Goal: Transaction & Acquisition: Purchase product/service

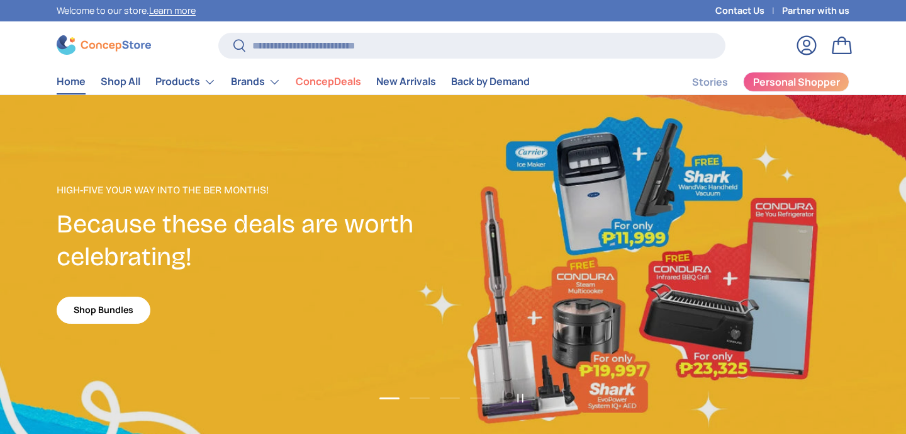
scroll to position [3255, 5146]
click at [108, 314] on link "Shop Bundles" at bounding box center [104, 309] width 94 height 27
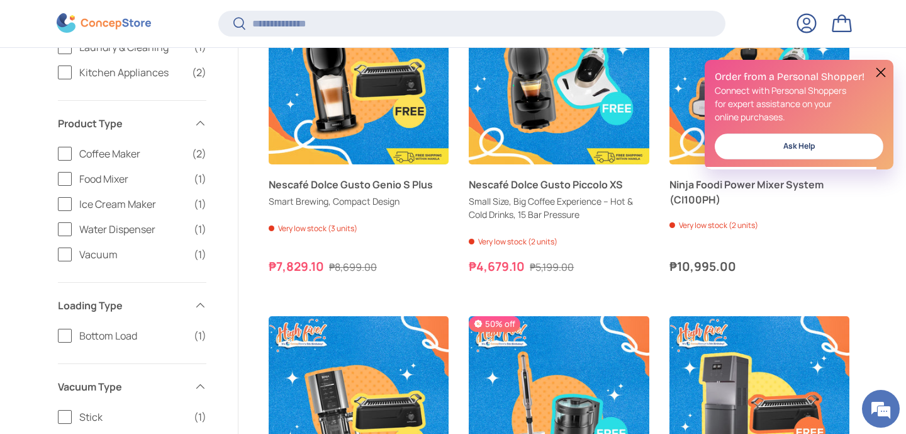
scroll to position [510, 0]
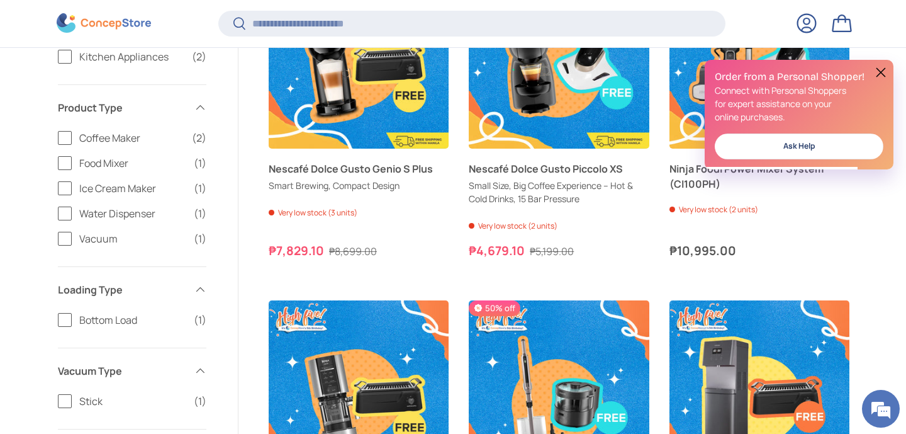
click at [882, 70] on button at bounding box center [881, 72] width 15 height 15
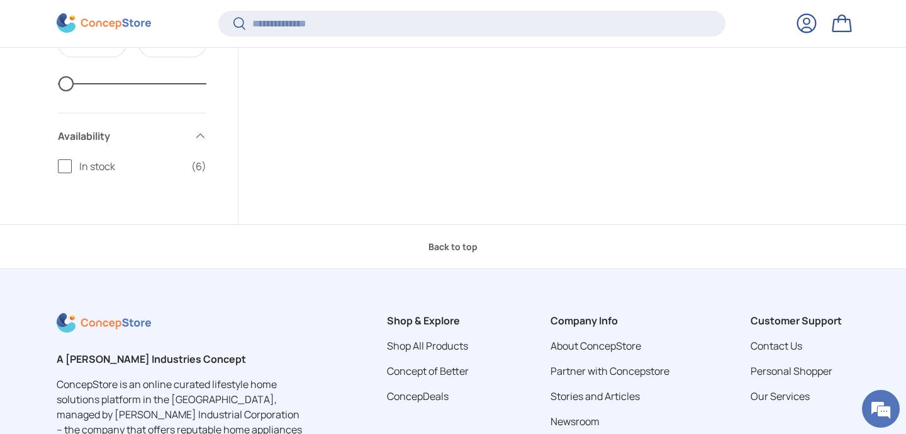
scroll to position [1192, 0]
click at [261, 25] on input "Search" at bounding box center [471, 24] width 507 height 26
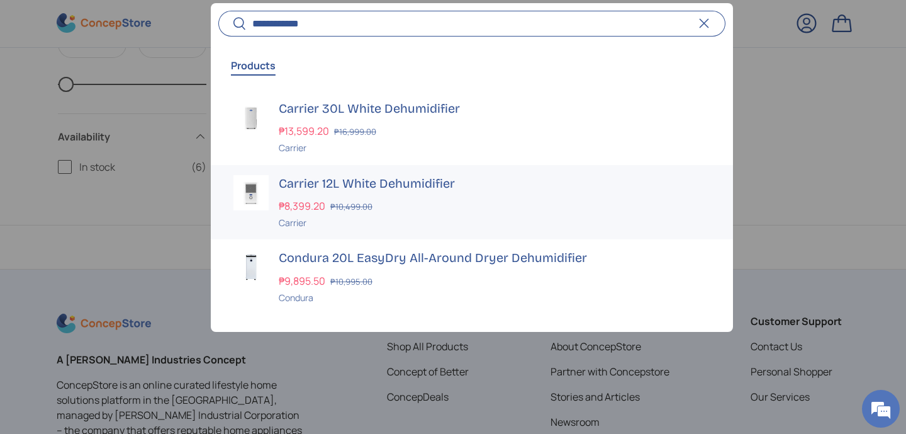
type input "**********"
click at [351, 186] on h3 "Carrier 12L White Dehumidifier" at bounding box center [495, 184] width 432 height 18
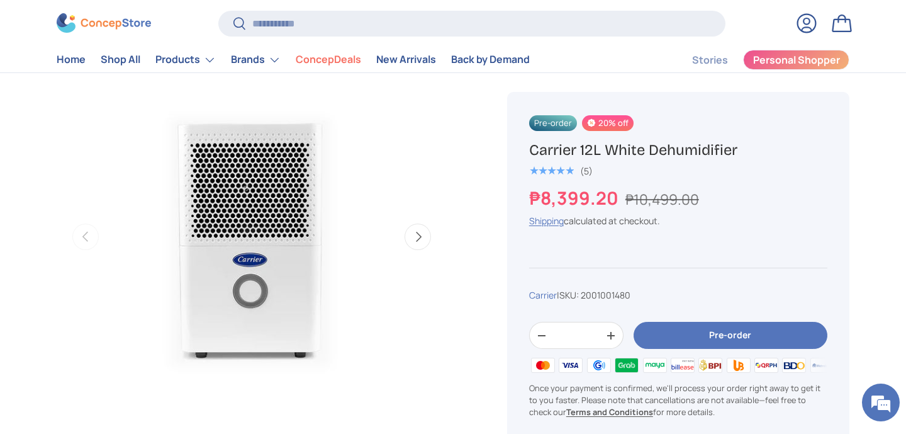
scroll to position [434, 0]
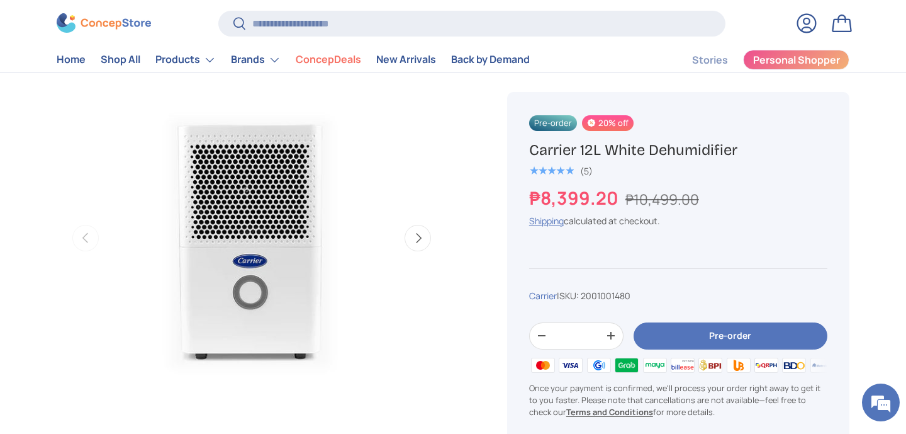
click at [691, 343] on button "Pre-order" at bounding box center [731, 335] width 194 height 27
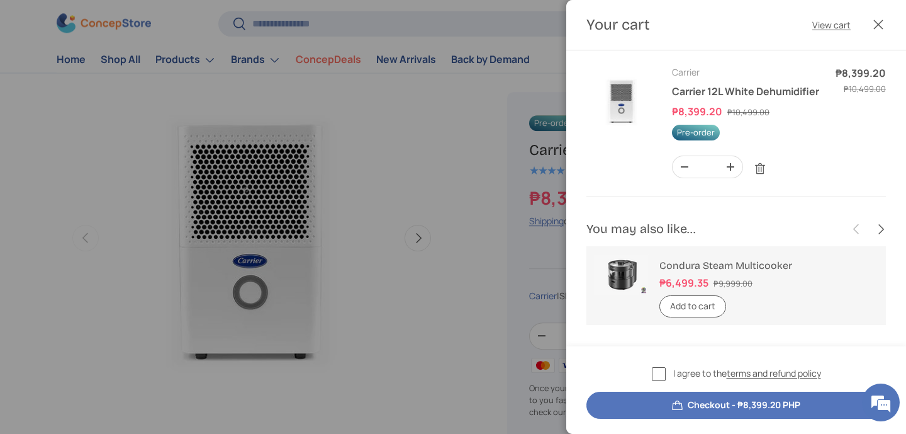
click at [656, 375] on label "I agree to the terms and refund policy" at bounding box center [736, 373] width 169 height 14
click at [690, 307] on button "Add to cart" at bounding box center [693, 306] width 67 height 22
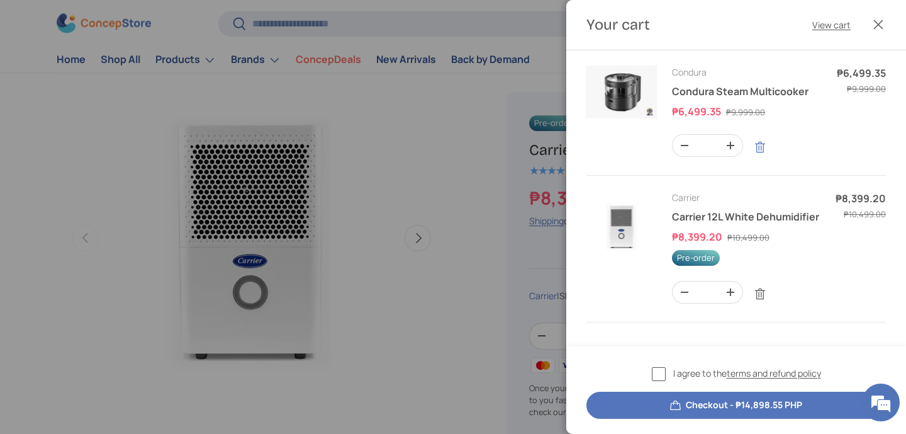
click at [756, 146] on link "Remove" at bounding box center [760, 147] width 24 height 24
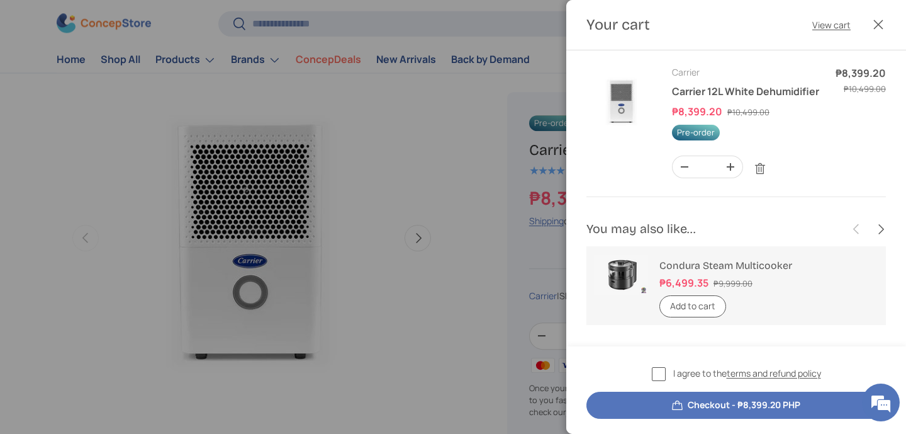
click at [879, 17] on button "Close" at bounding box center [879, 25] width 28 height 28
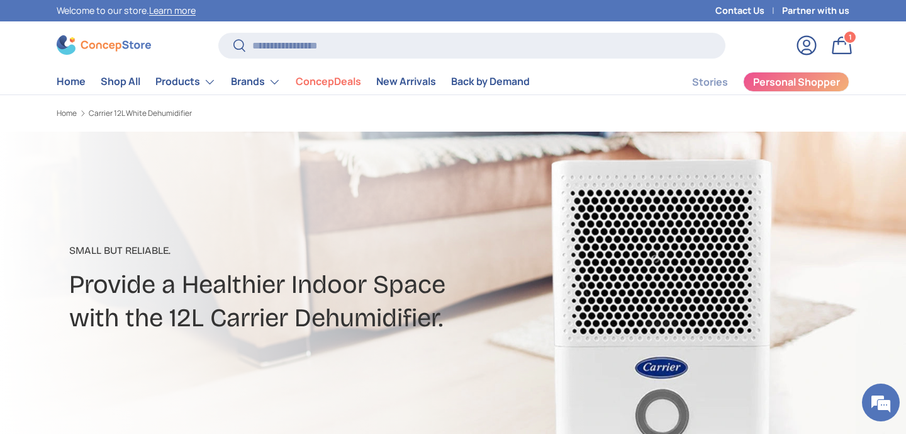
scroll to position [434, 0]
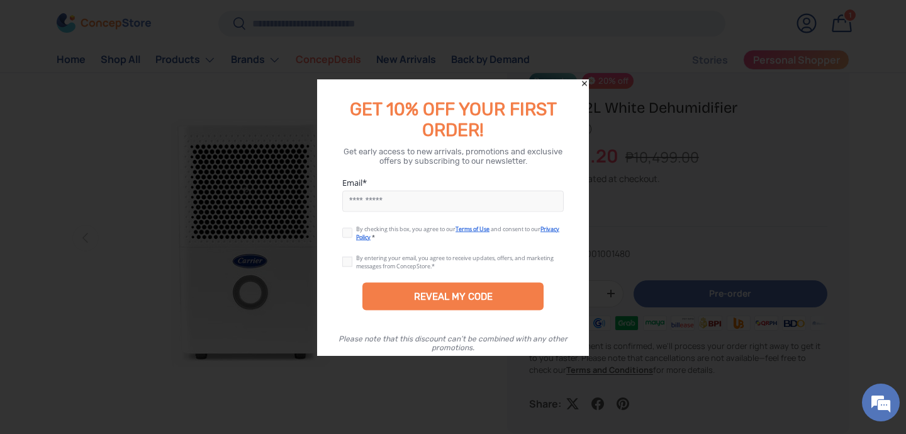
click at [380, 204] on input "Email" at bounding box center [453, 200] width 222 height 21
type input "**********"
click at [350, 233] on label at bounding box center [349, 230] width 14 height 10
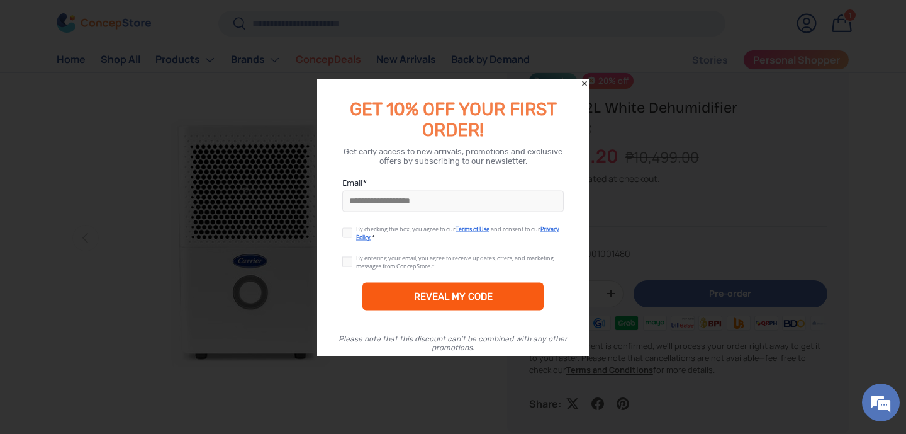
click at [421, 290] on div "REVEAL MY CODE" at bounding box center [453, 295] width 79 height 11
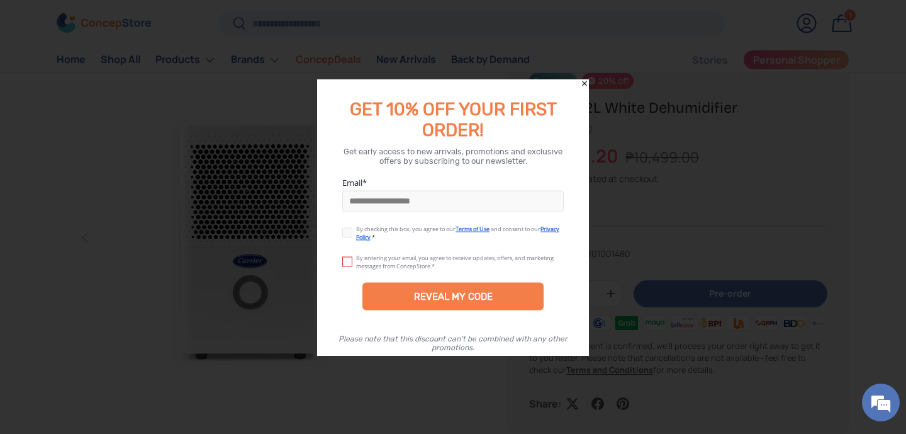
click at [345, 261] on label at bounding box center [349, 259] width 14 height 10
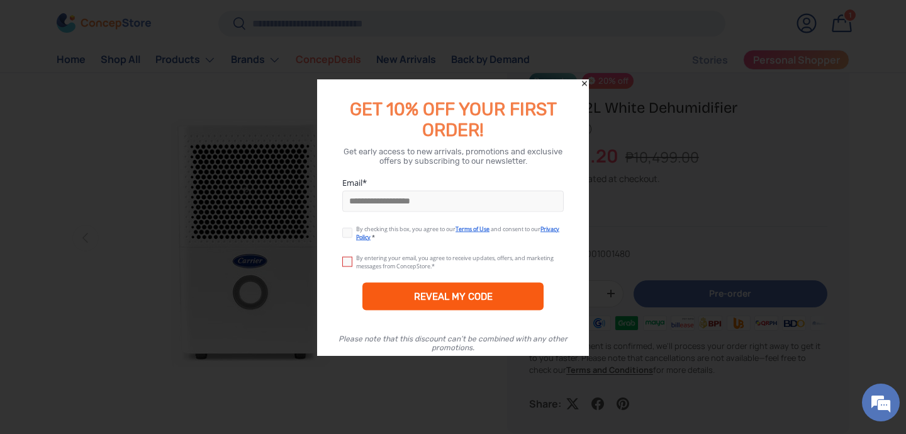
click at [432, 298] on div "REVEAL MY CODE" at bounding box center [453, 295] width 79 height 11
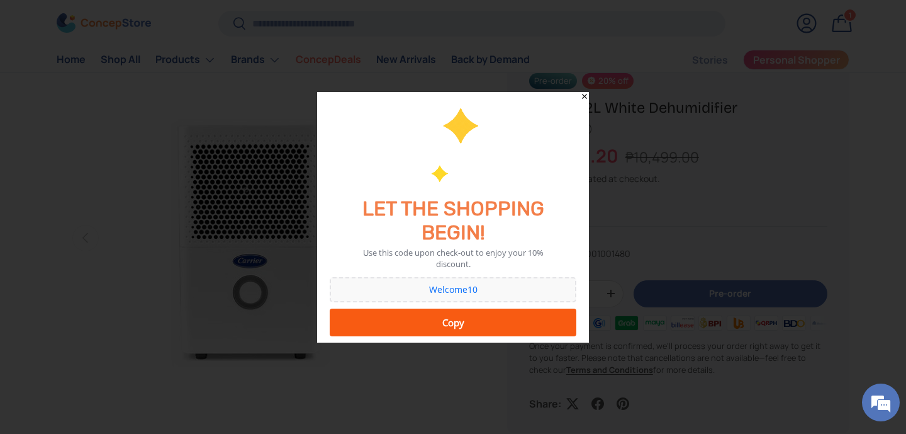
click at [447, 327] on div "Copy" at bounding box center [453, 322] width 230 height 25
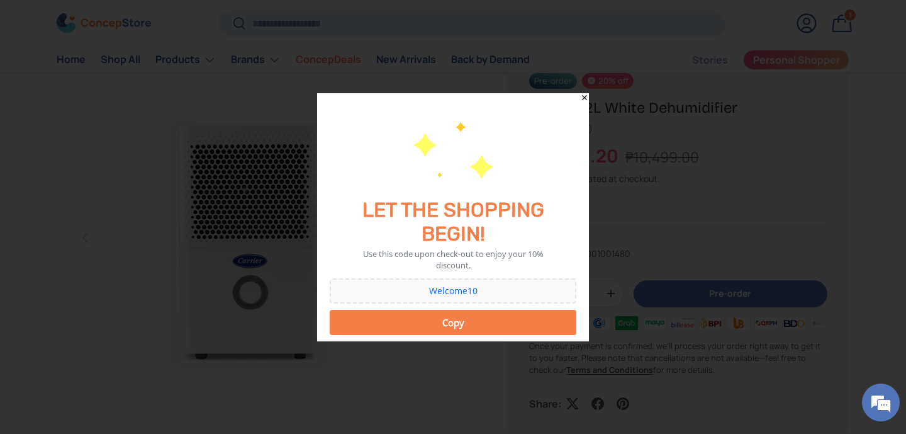
click at [584, 98] on icon "Close" at bounding box center [584, 96] width 5 height 5
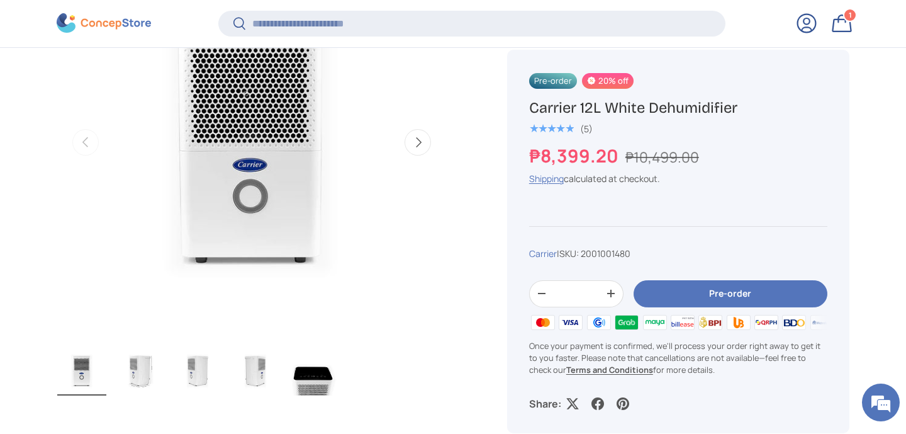
scroll to position [527, 0]
click at [691, 298] on button "Pre-order" at bounding box center [731, 293] width 194 height 27
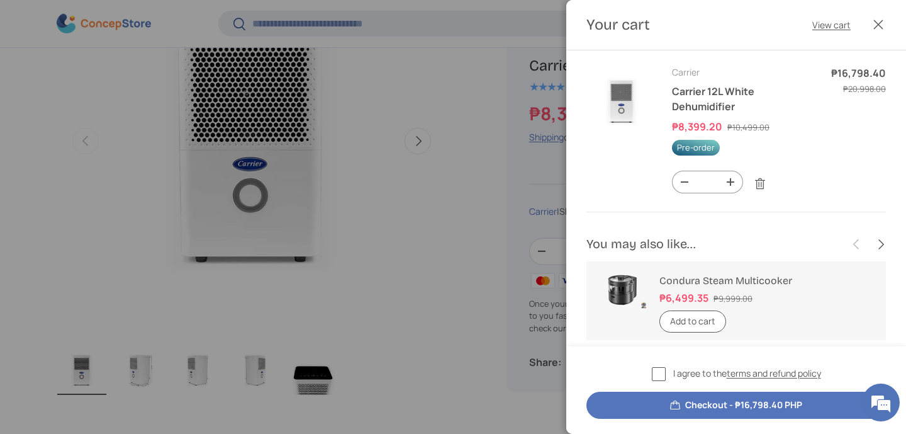
click at [683, 181] on button "-" at bounding box center [685, 181] width 24 height 21
type input "*"
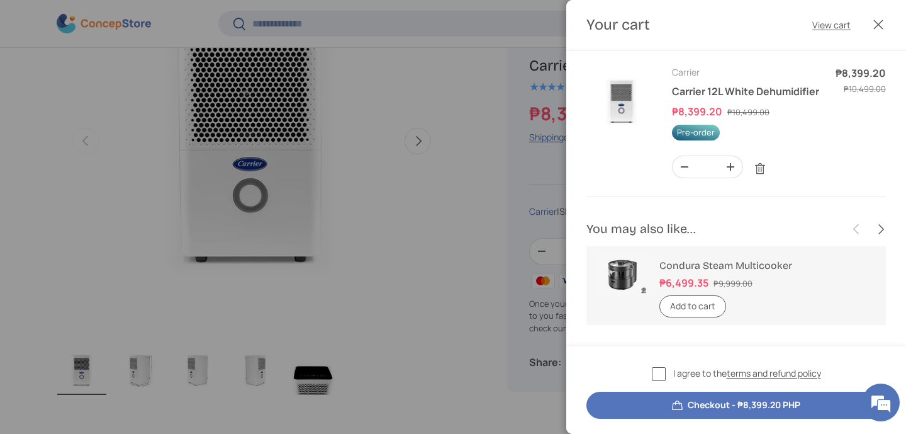
click at [656, 375] on label "I agree to the terms and refund policy" at bounding box center [736, 373] width 169 height 14
click at [719, 404] on button "Checkout - ₱8,399.20 PHP" at bounding box center [737, 404] width 300 height 27
